Goal: Check status

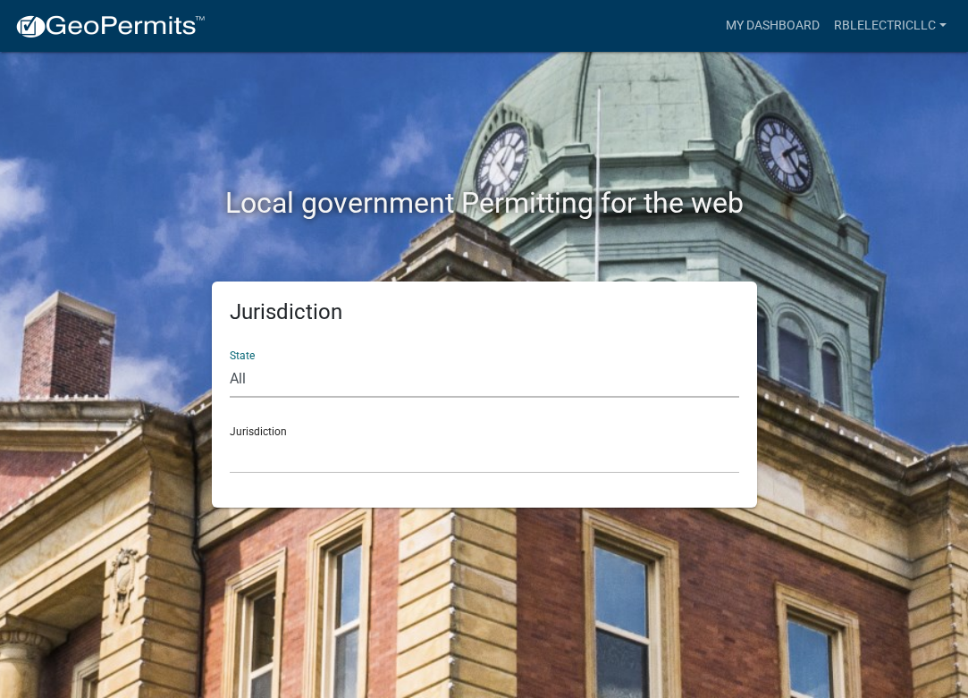
select select "[US_STATE]"
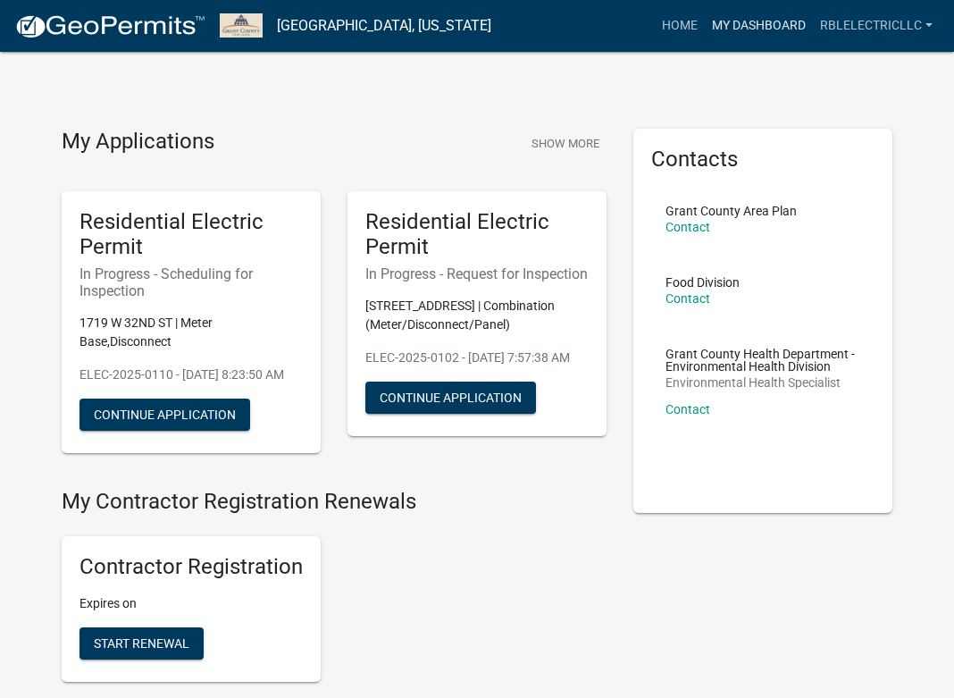
click at [755, 26] on link "My Dashboard" at bounding box center [759, 26] width 108 height 34
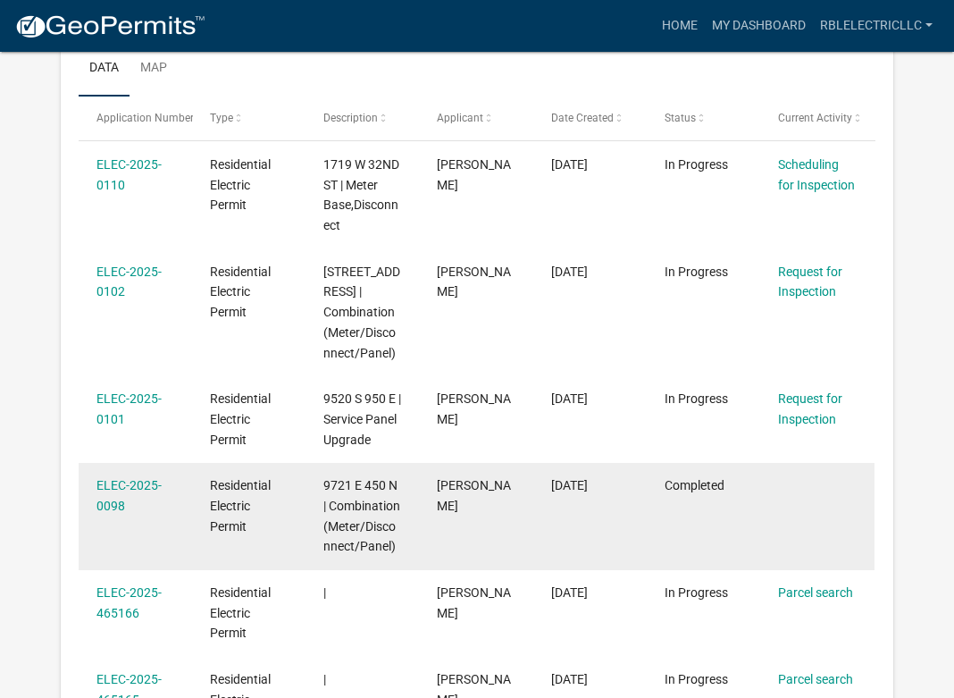
scroll to position [277, 0]
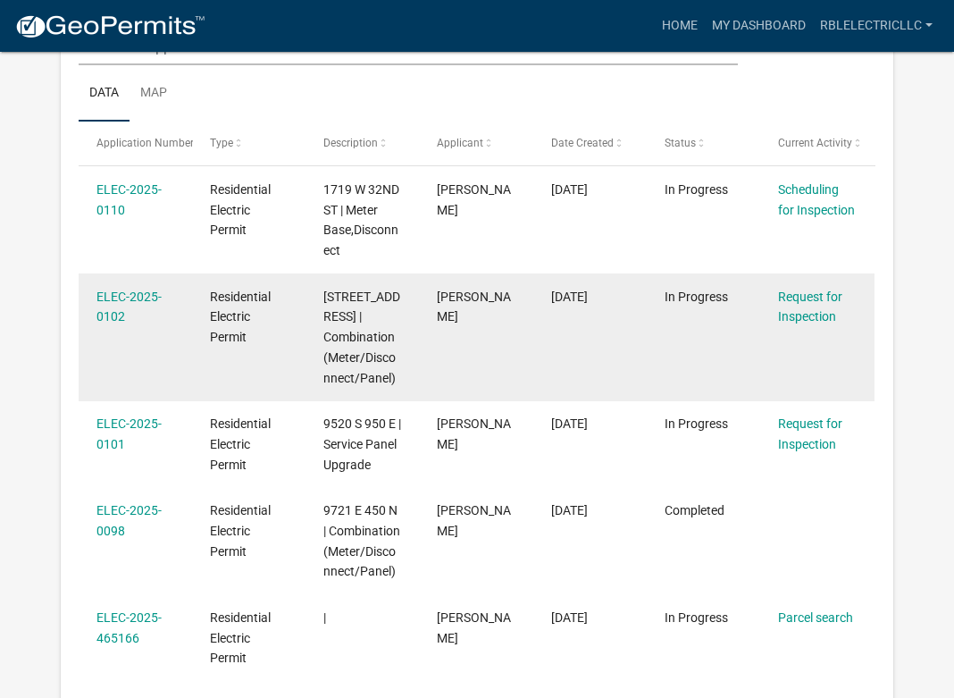
click at [491, 307] on div "[PERSON_NAME]" at bounding box center [477, 307] width 80 height 41
click at [111, 301] on link "ELEC-2025-0102" at bounding box center [129, 307] width 65 height 35
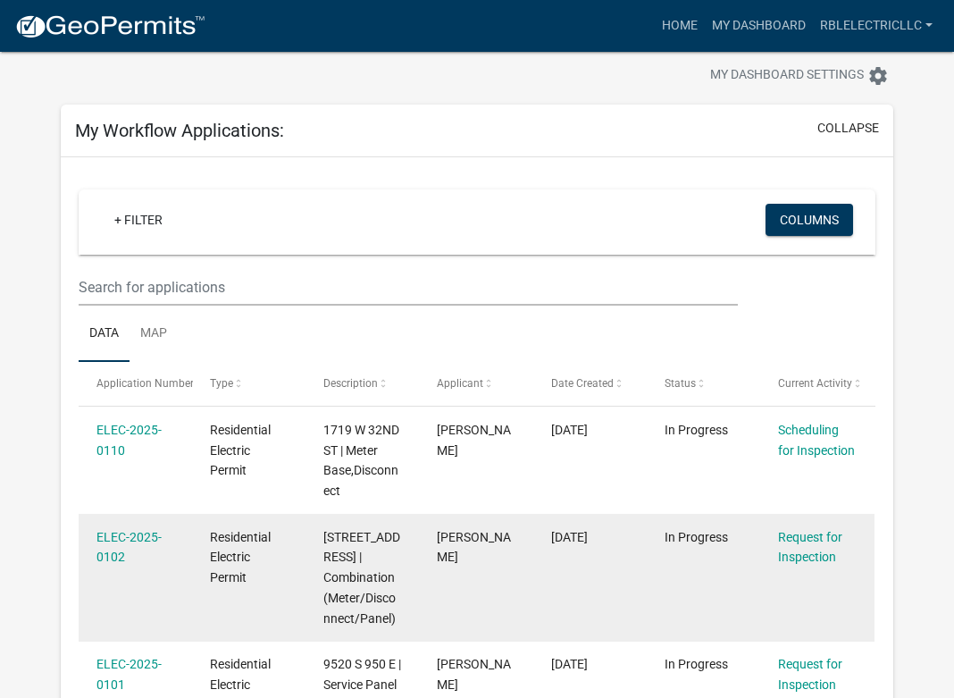
scroll to position [181, 0]
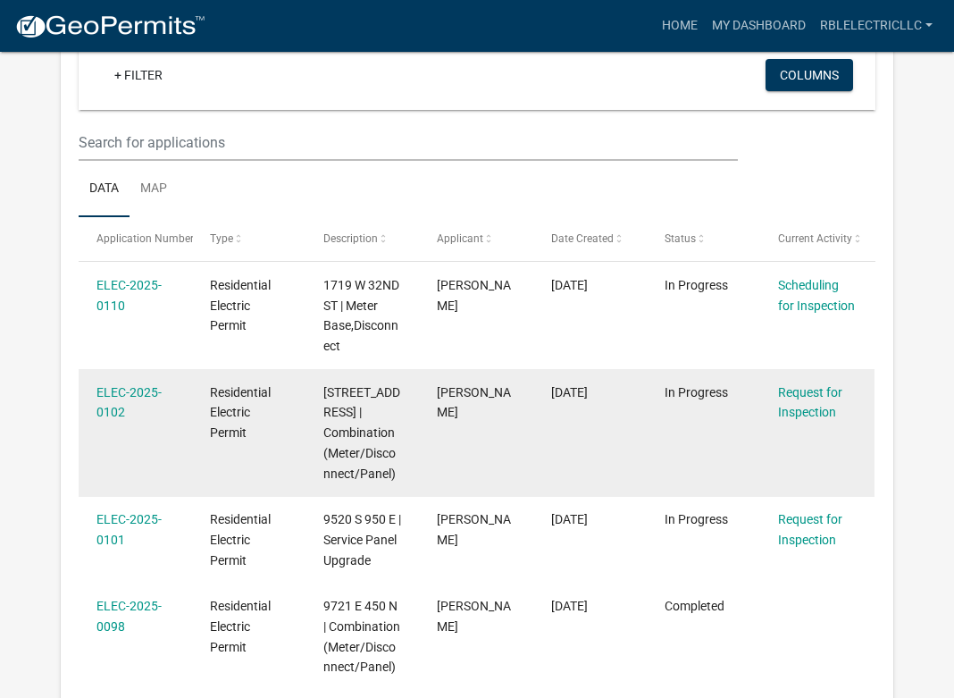
click at [601, 402] on datatable-body-cell "[DATE]" at bounding box center [591, 433] width 114 height 128
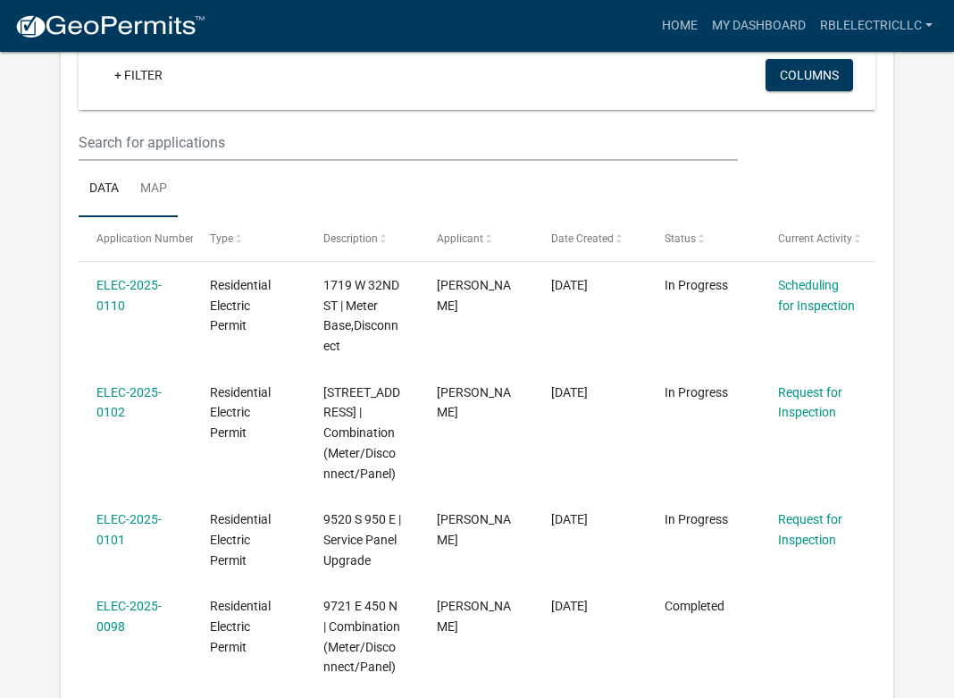
click at [160, 186] on link "Map" at bounding box center [154, 189] width 48 height 57
